Goal: Navigation & Orientation: Find specific page/section

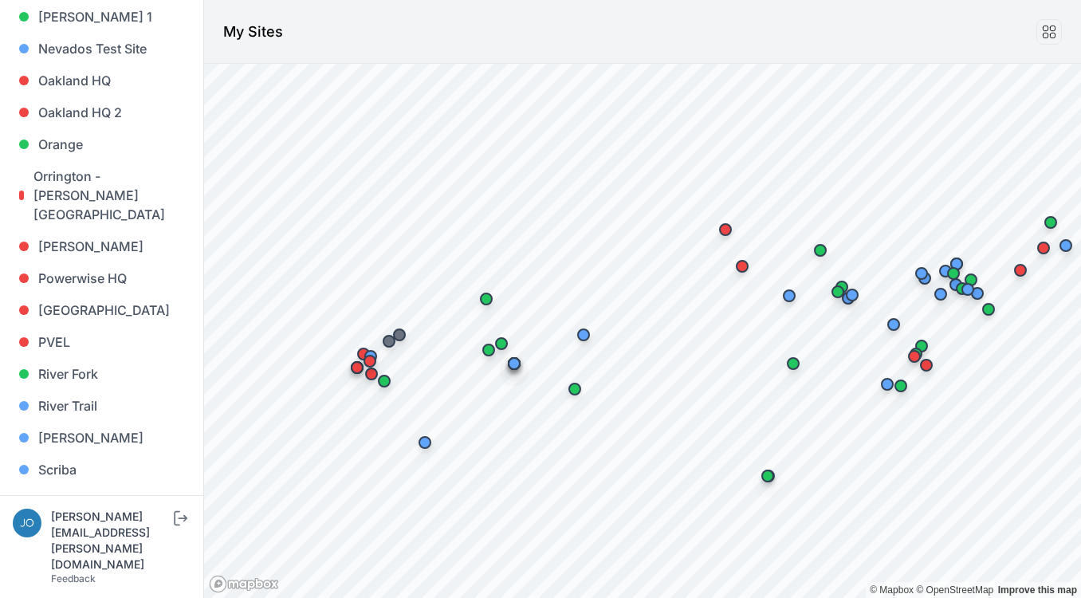
scroll to position [1216, 0]
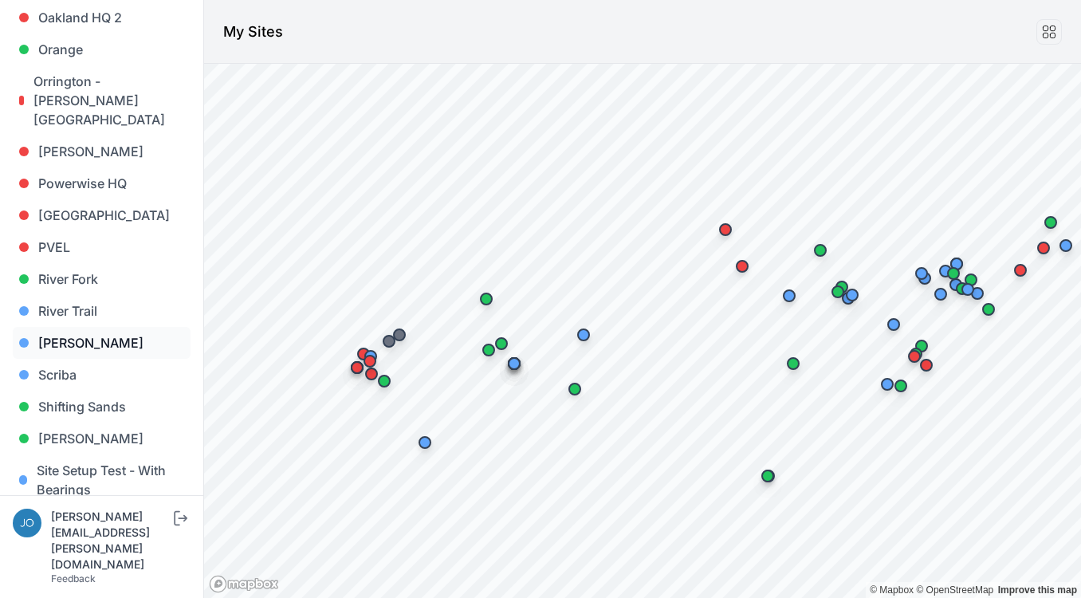
click at [65, 327] on link "[PERSON_NAME]" at bounding box center [102, 343] width 178 height 32
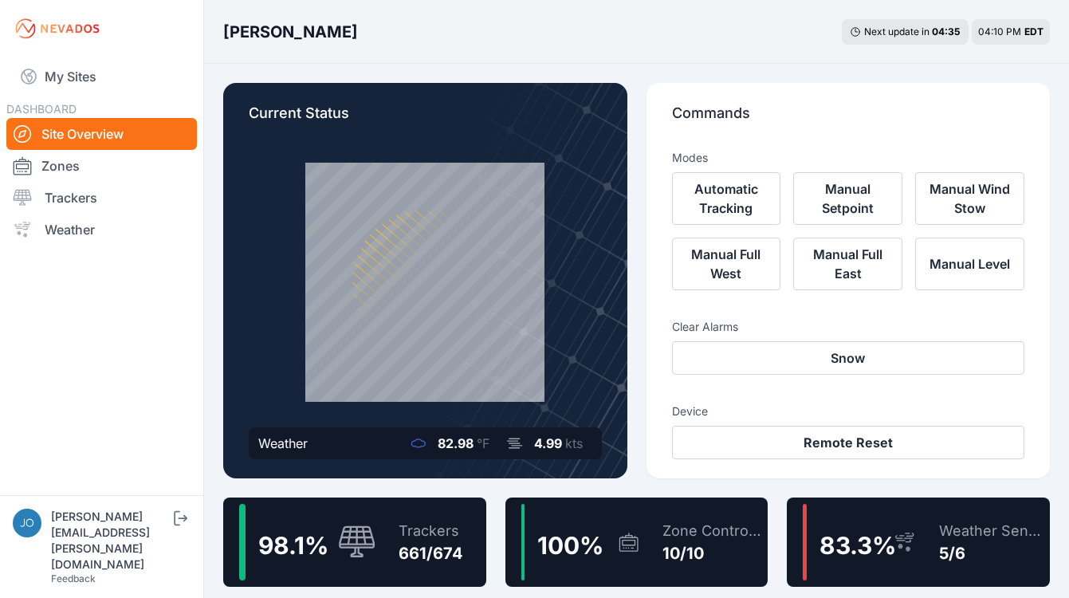
click at [418, 541] on div "Trackers" at bounding box center [430, 531] width 65 height 22
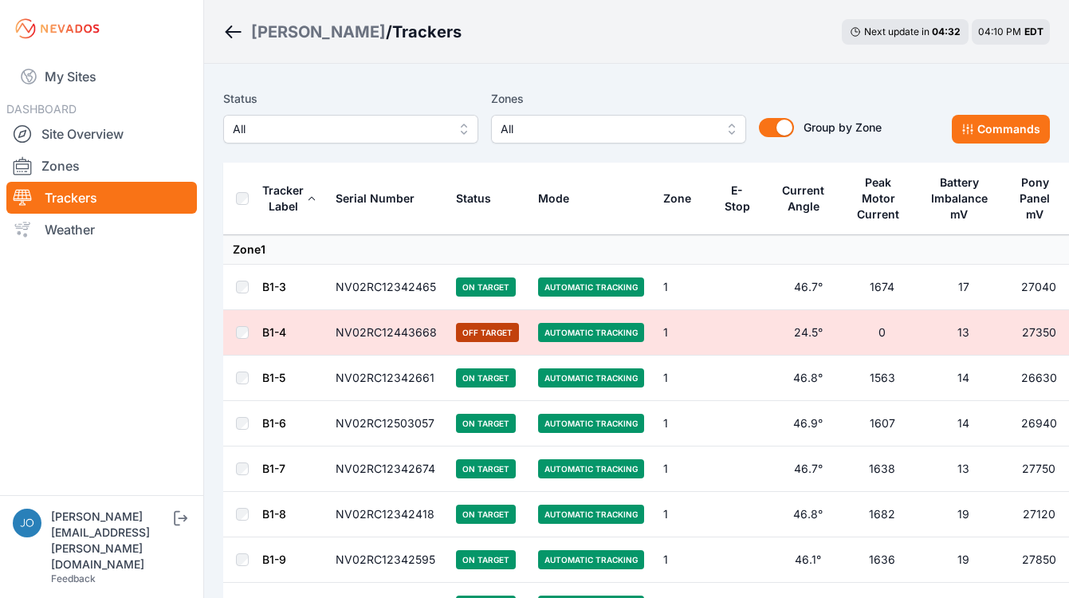
click at [270, 32] on div "[PERSON_NAME]" at bounding box center [318, 32] width 135 height 22
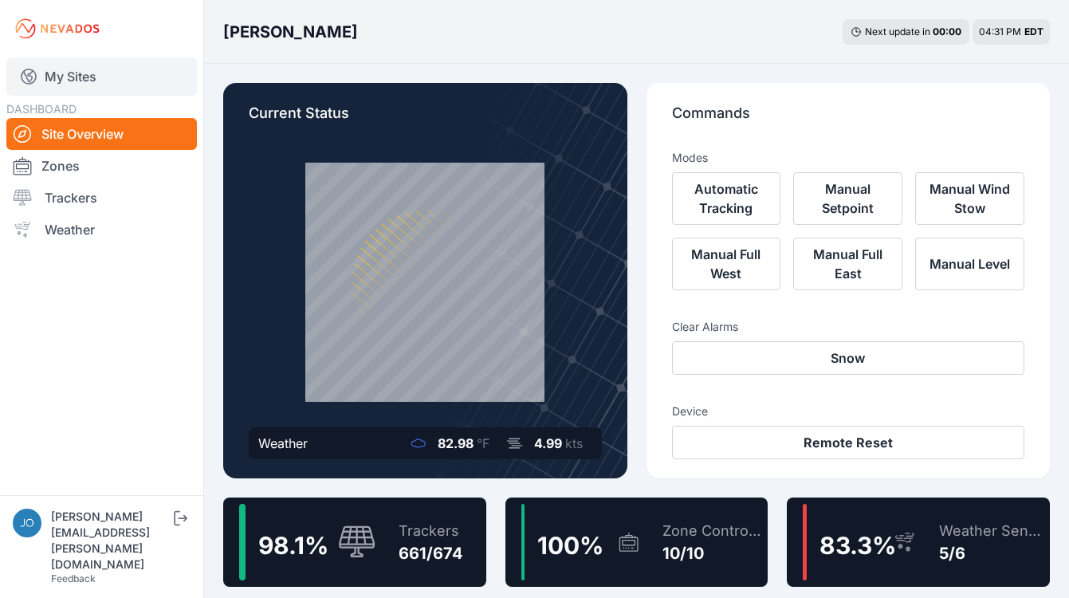
click at [94, 76] on link "My Sites" at bounding box center [101, 76] width 190 height 38
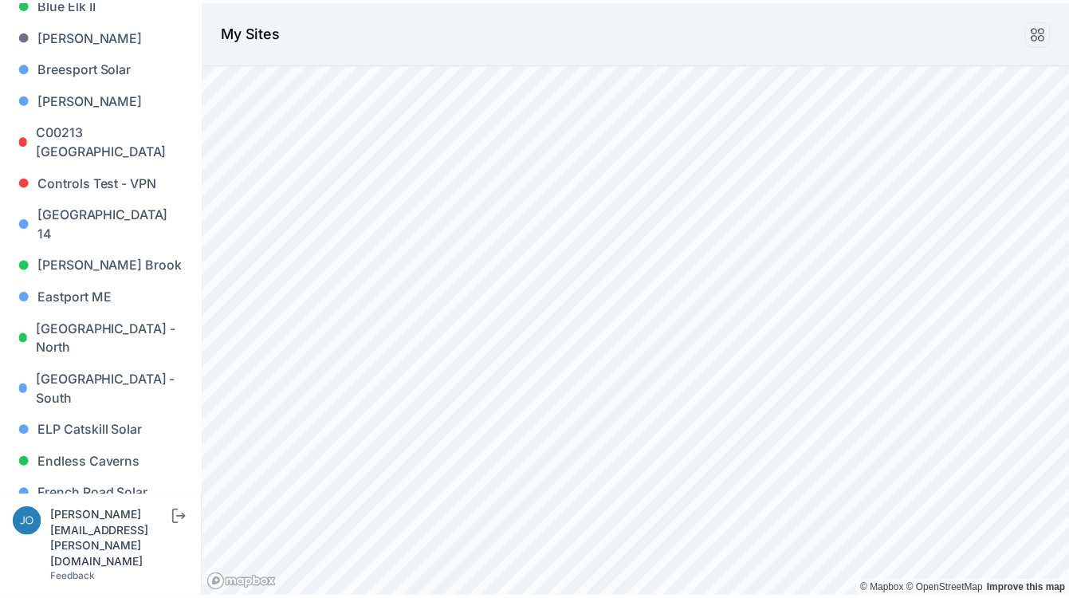
scroll to position [769, 0]
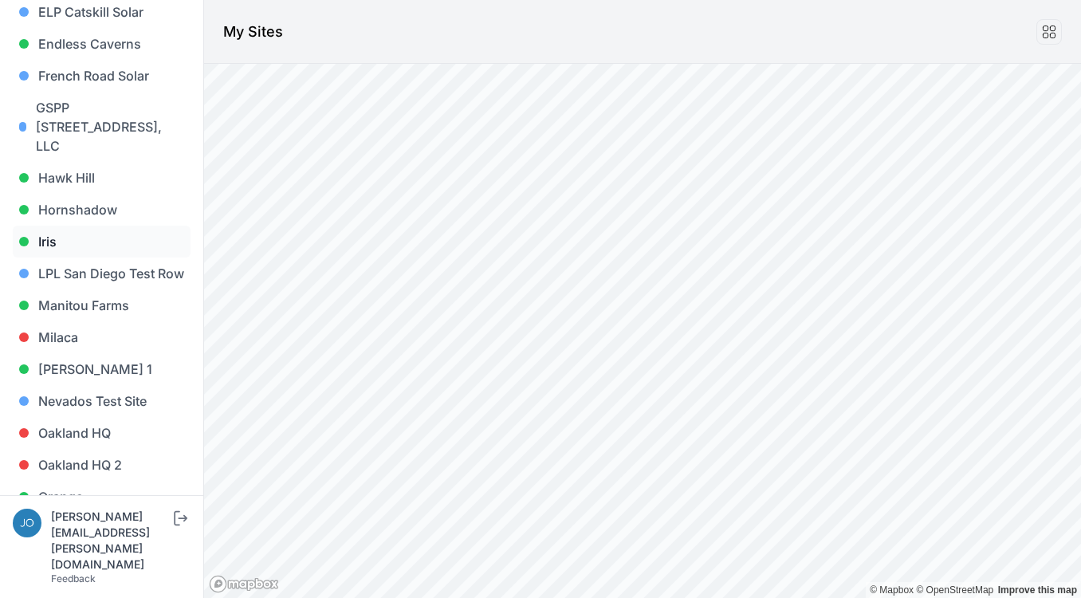
click at [59, 226] on link "Iris" at bounding box center [102, 242] width 178 height 32
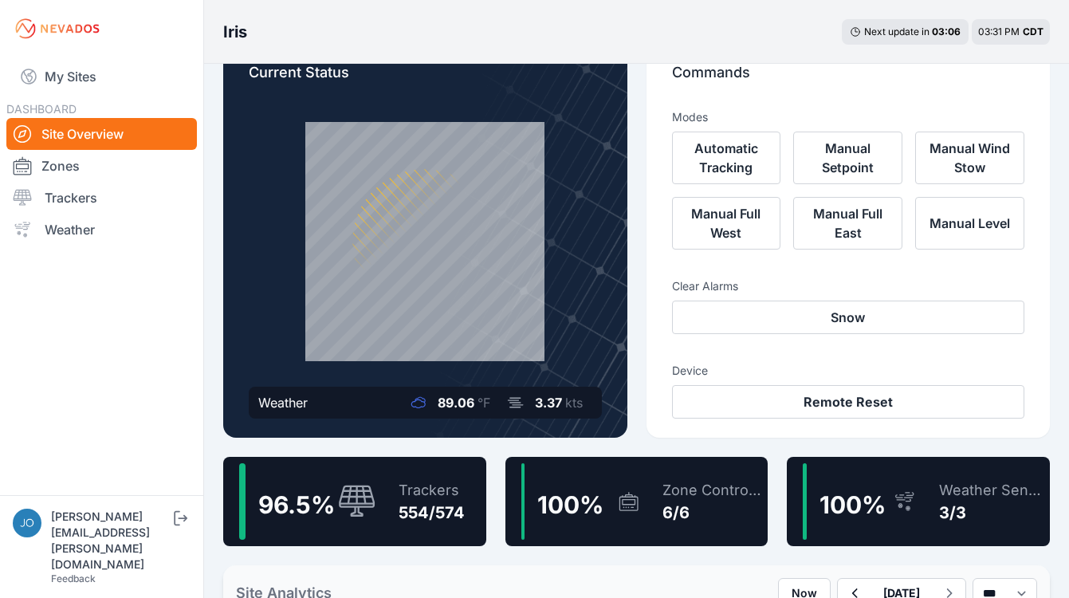
scroll to position [37, 0]
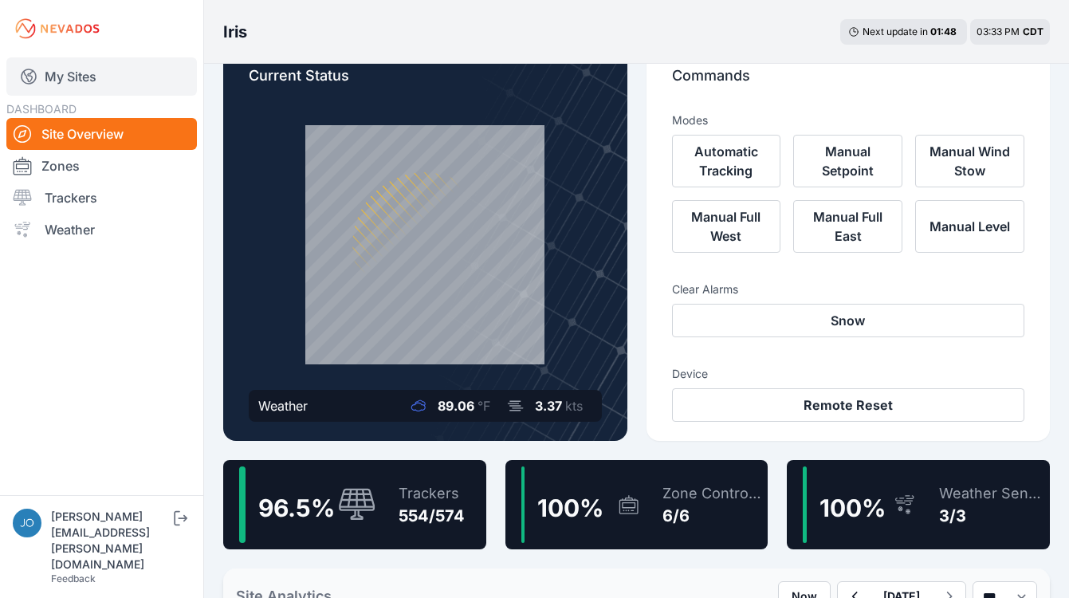
click at [80, 76] on link "My Sites" at bounding box center [101, 76] width 190 height 38
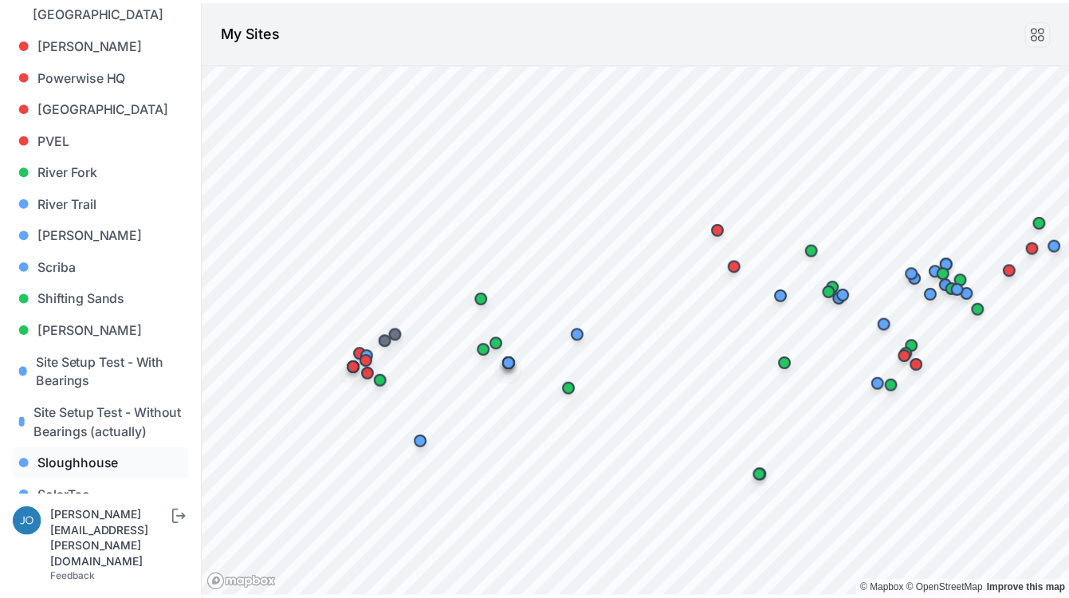
scroll to position [1389, 0]
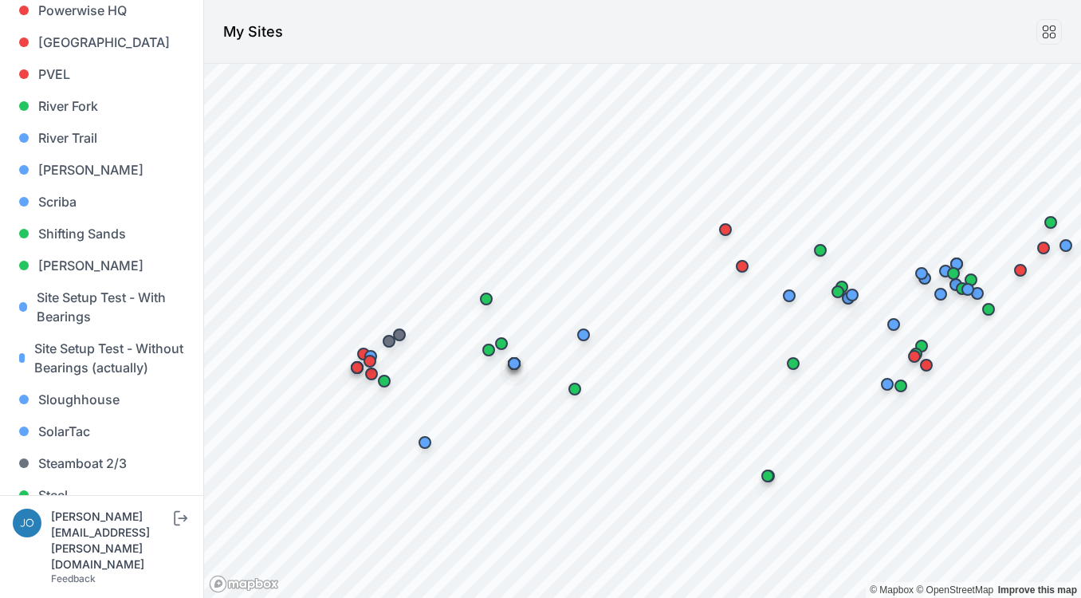
click at [70, 511] on link "[GEOGRAPHIC_DATA]" at bounding box center [102, 527] width 178 height 32
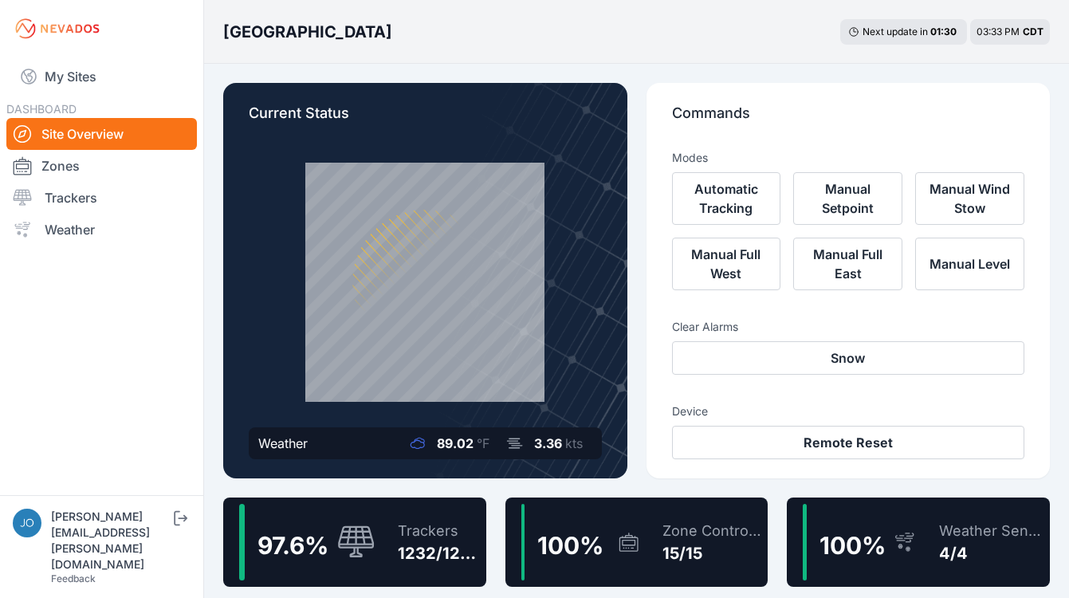
scroll to position [26, 0]
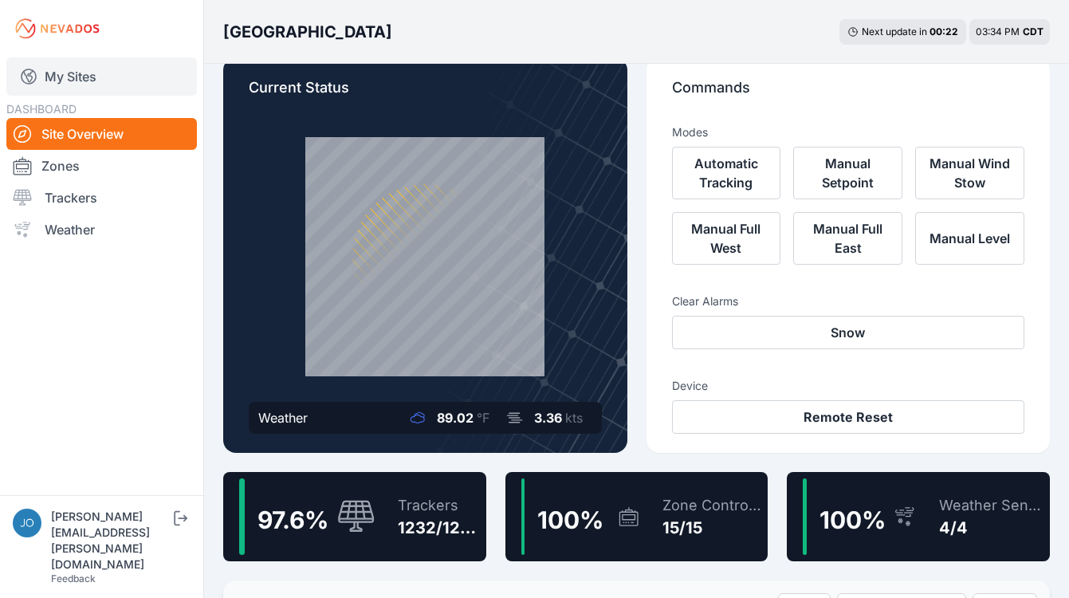
click at [84, 77] on link "My Sites" at bounding box center [101, 76] width 190 height 38
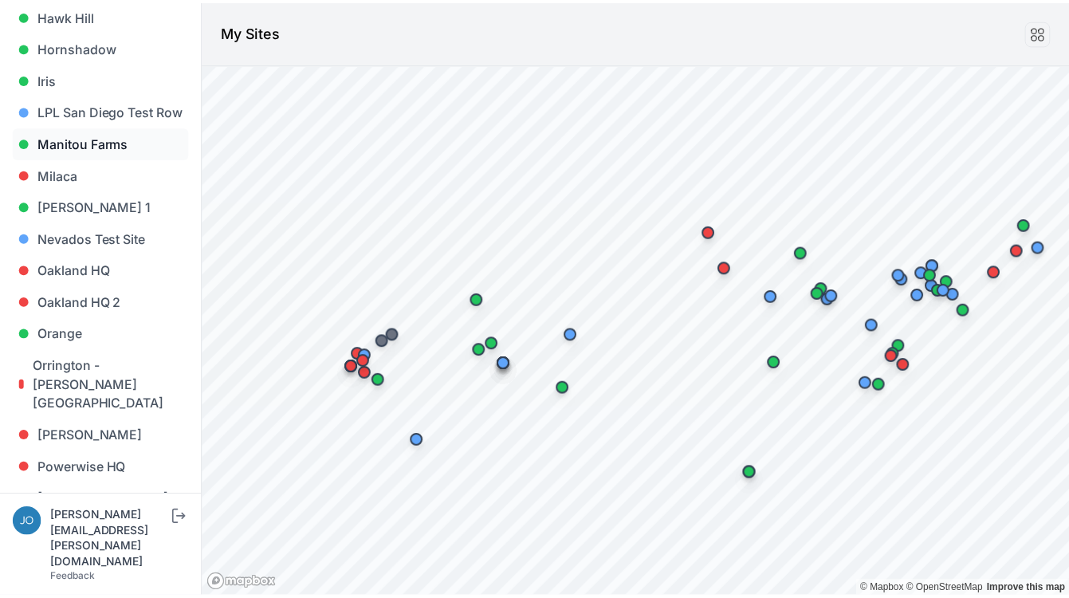
scroll to position [1050, 0]
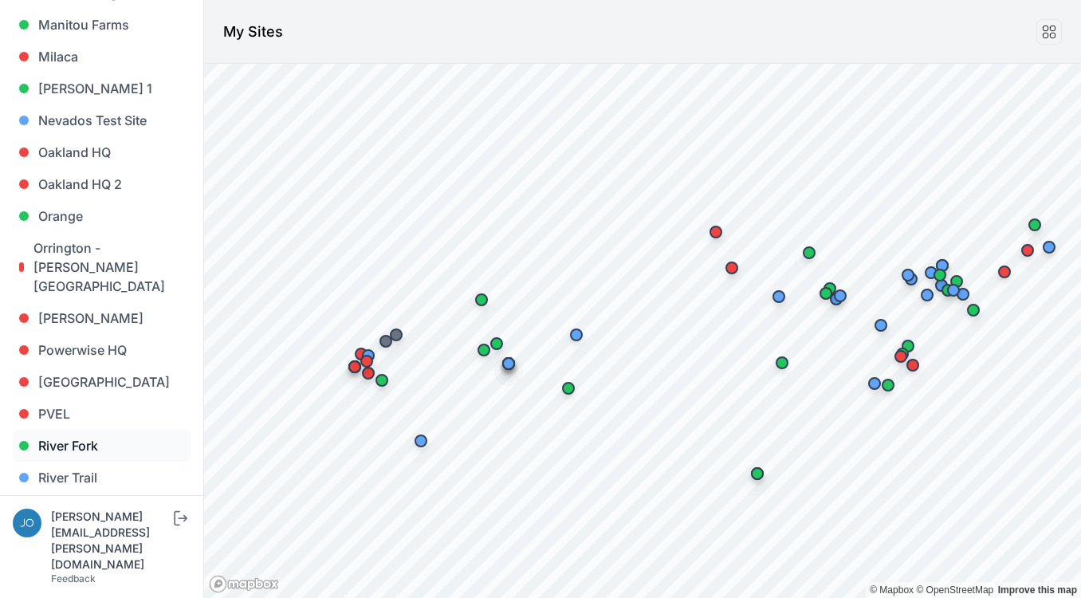
click at [78, 430] on link "River Fork" at bounding box center [102, 446] width 178 height 32
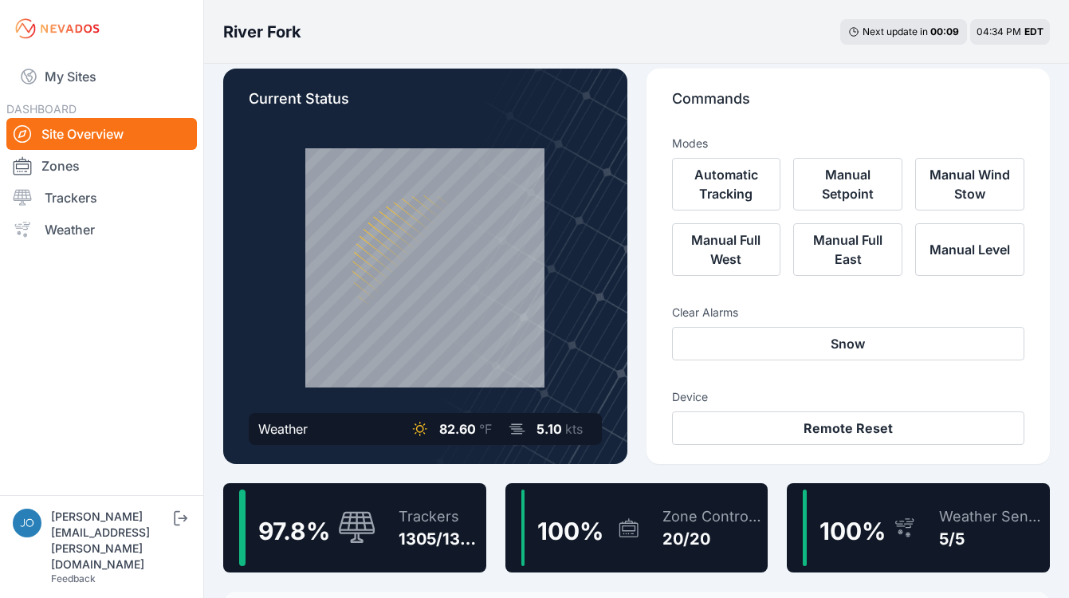
scroll to position [18, 0]
